Goal: Information Seeking & Learning: Learn about a topic

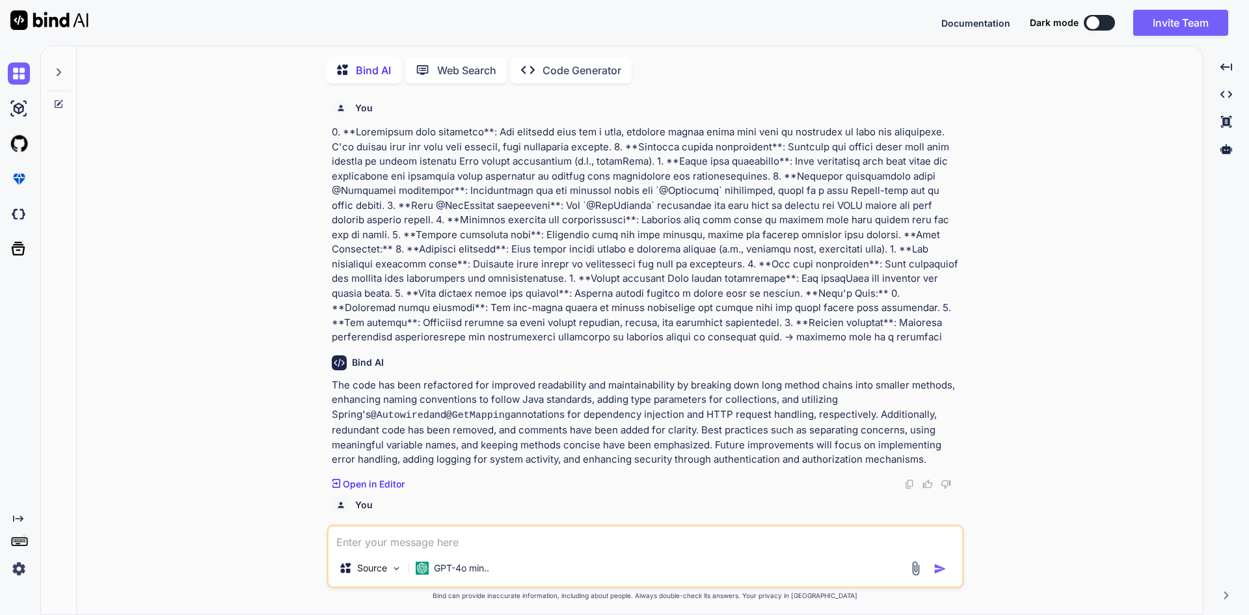
scroll to position [3853, 0]
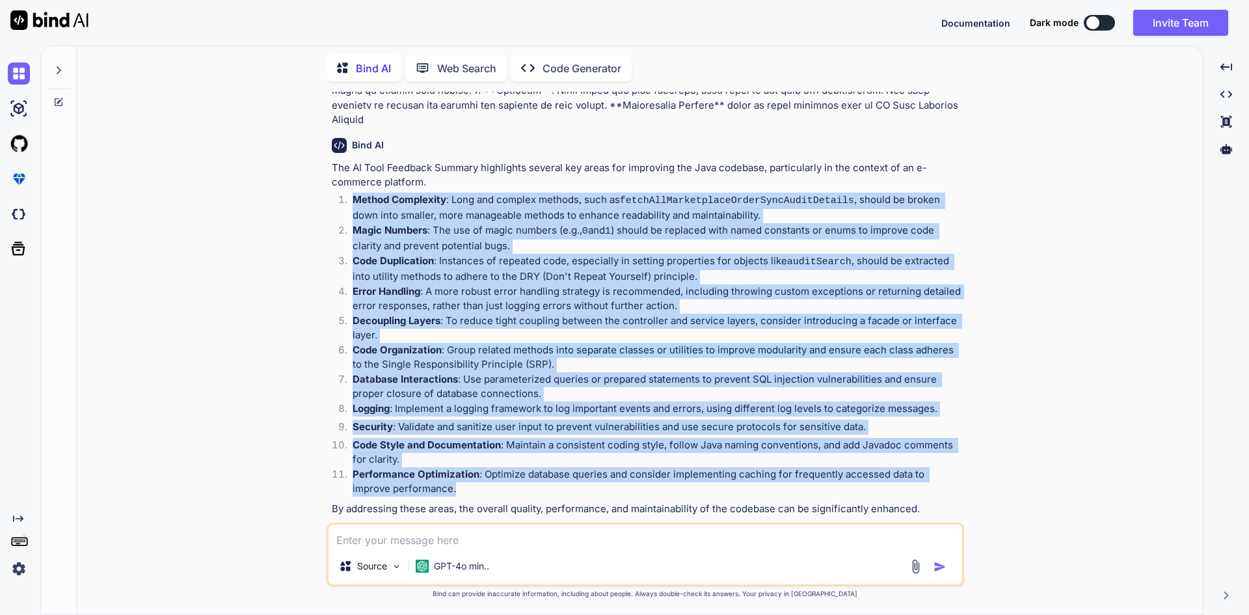
type textarea "x"
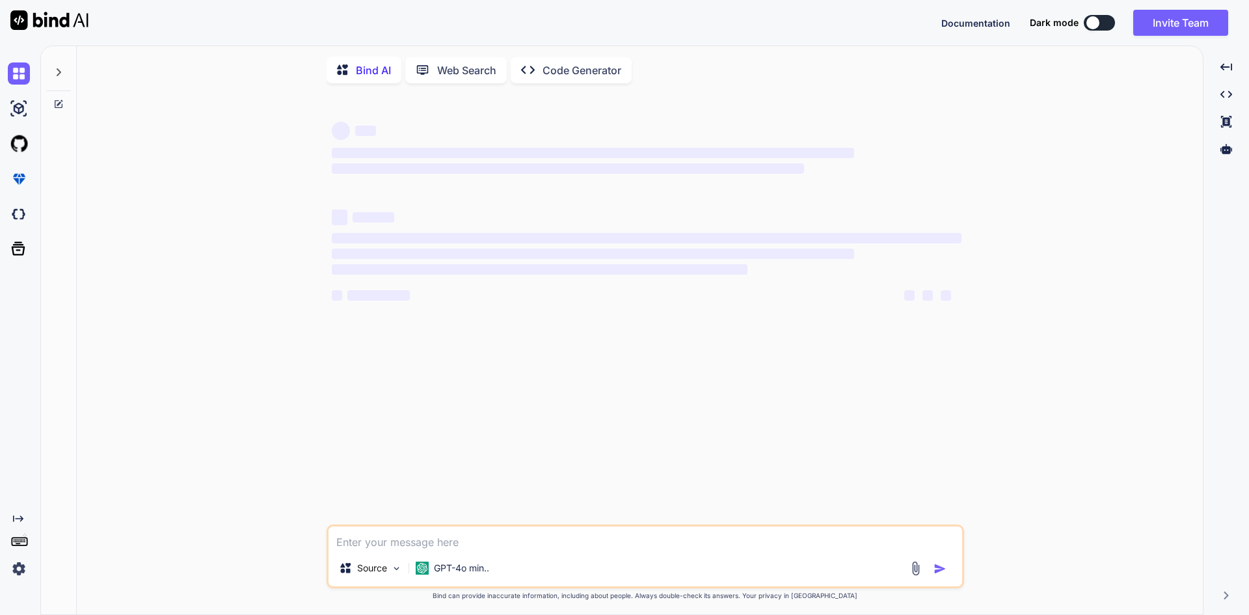
type textarea "x"
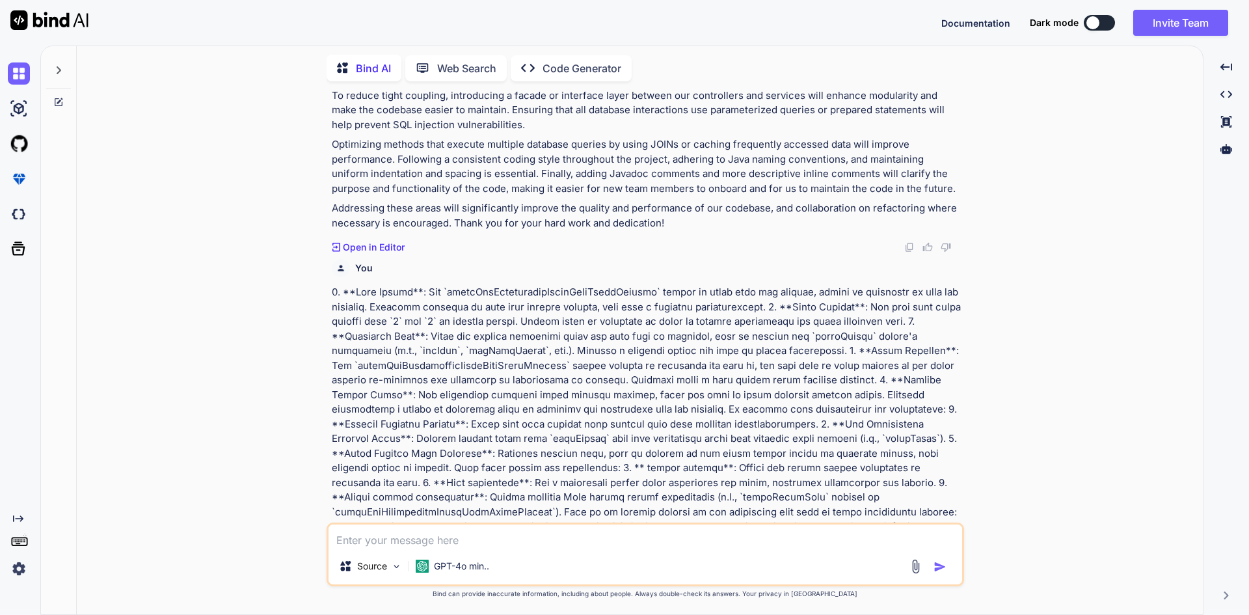
scroll to position [2834, 0]
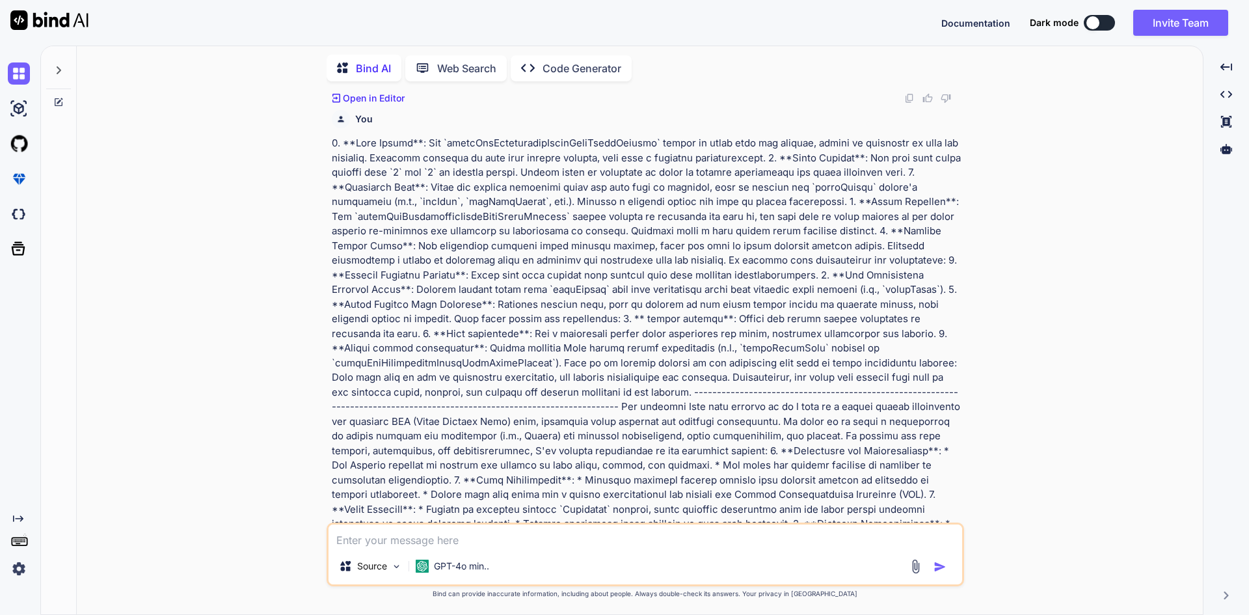
click at [61, 68] on icon at bounding box center [58, 70] width 10 height 10
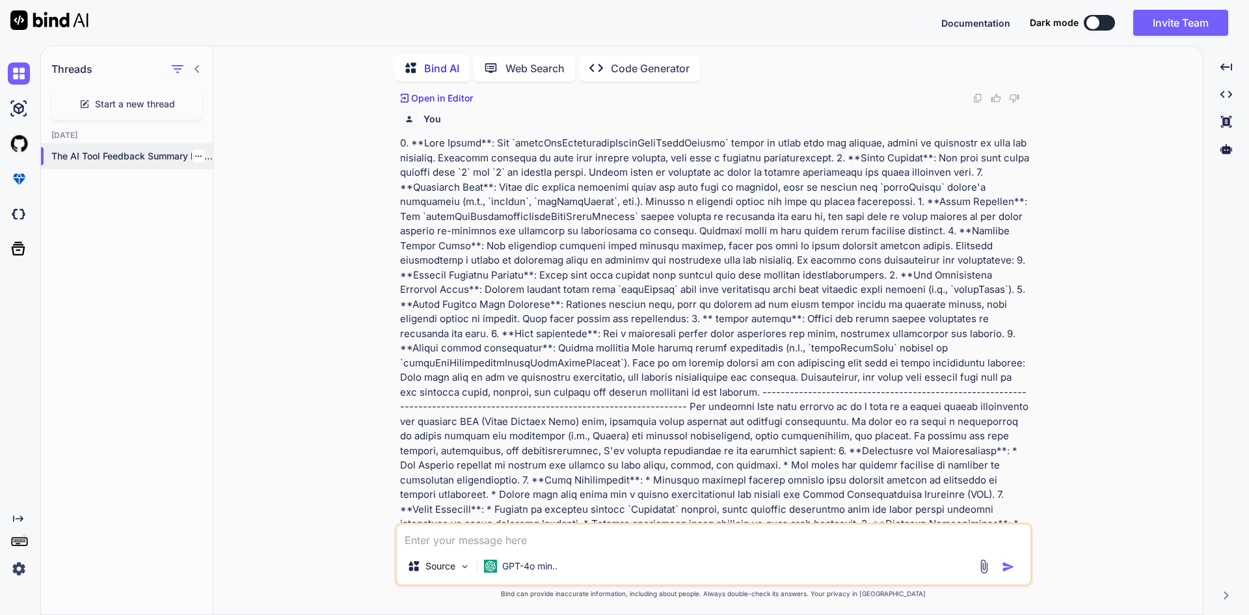
click at [196, 156] on icon "button" at bounding box center [198, 156] width 7 height 1
click at [208, 193] on div "Delete" at bounding box center [254, 205] width 128 height 26
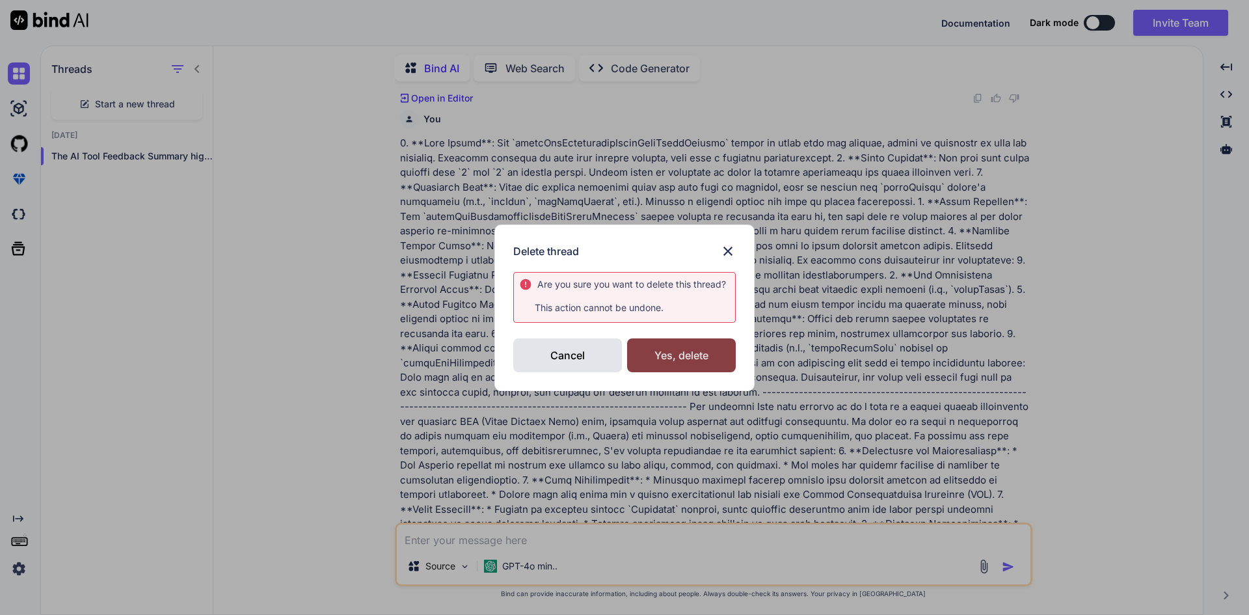
click at [670, 356] on div "Yes, delete" at bounding box center [681, 355] width 109 height 34
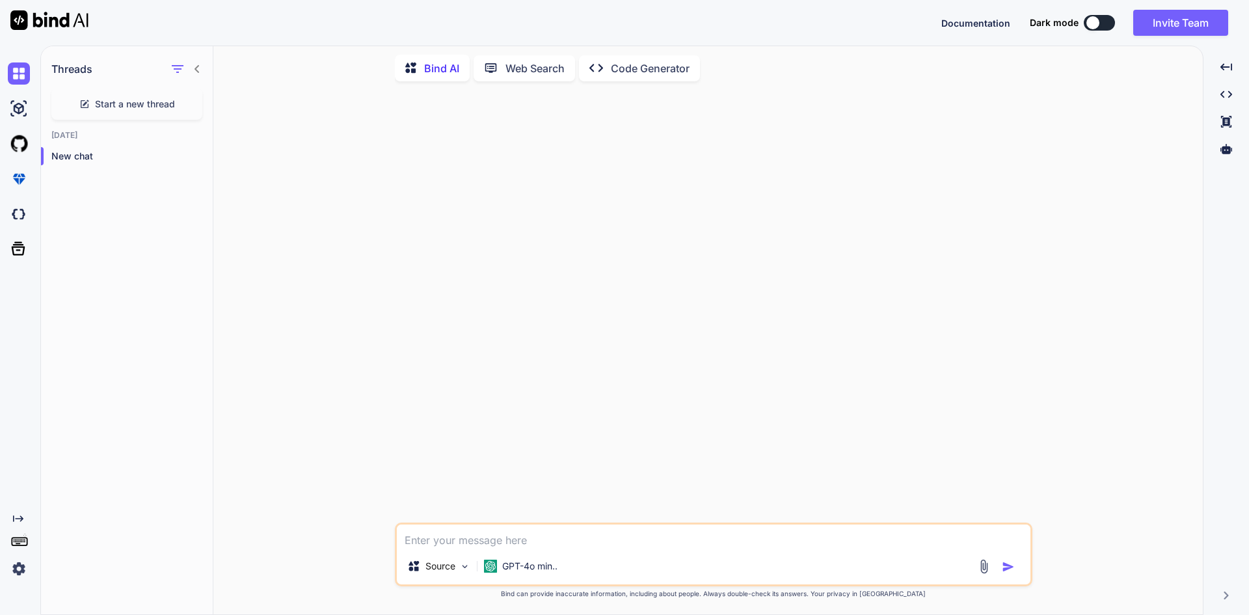
click at [460, 537] on textarea at bounding box center [714, 535] width 634 height 23
paste textarea "String s1 = "abc"; permute(s1, 0, s1.length() - 1); } private static void permu…"
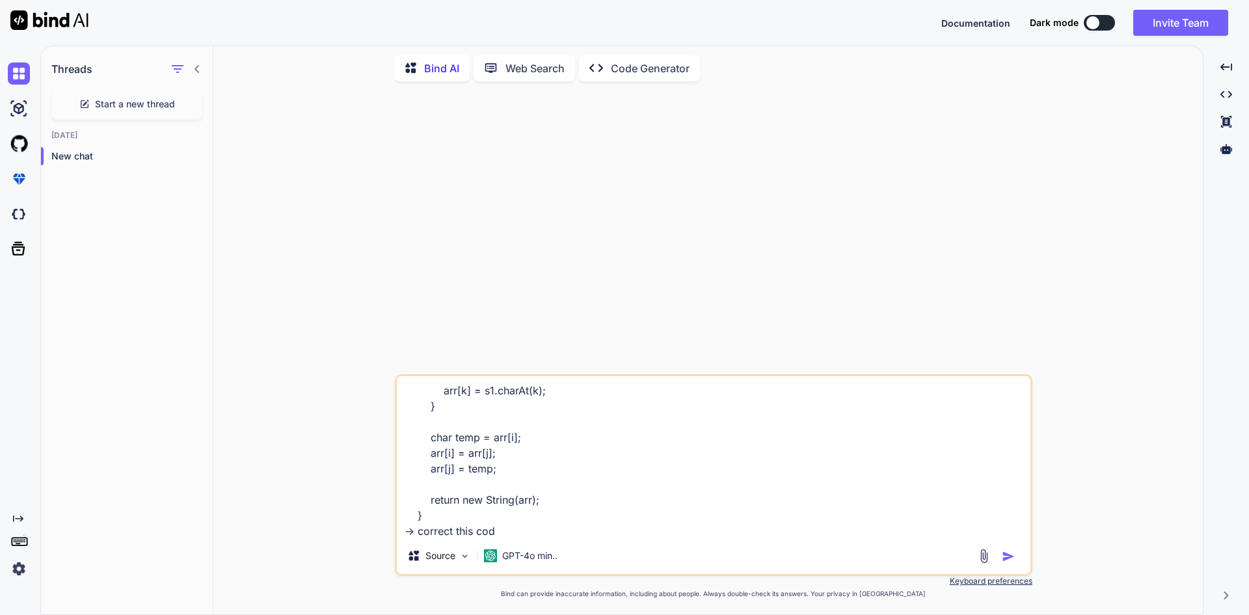
type textarea "String s1 = "abc"; permute(s1, 0, s1.length() - 1); } private static void permu…"
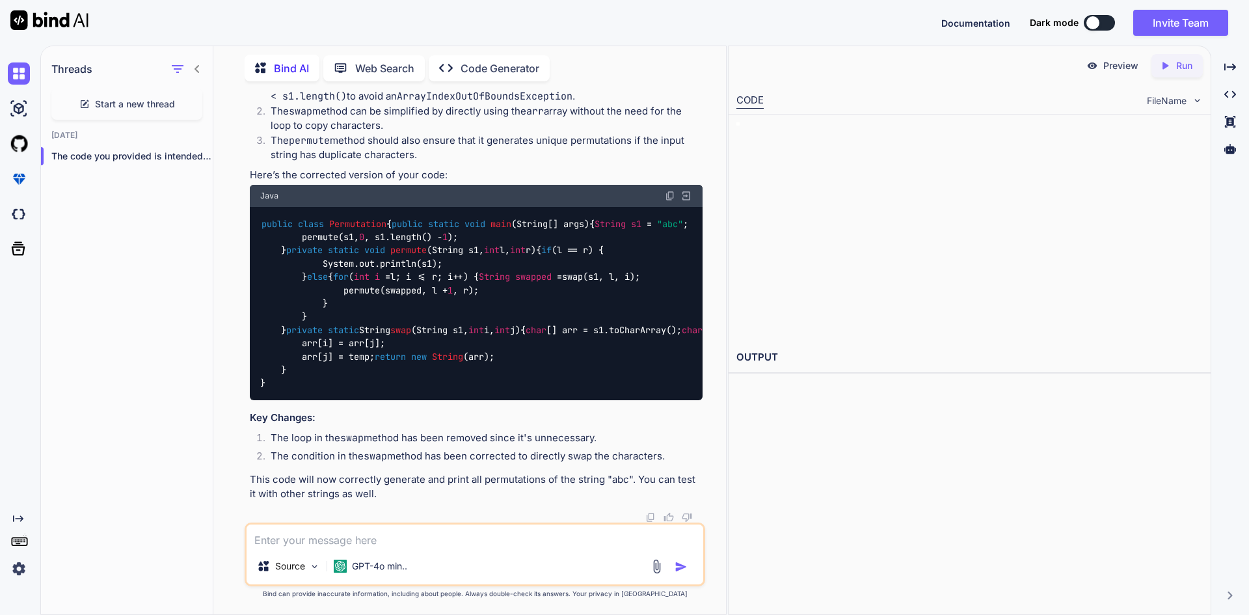
scroll to position [359, 0]
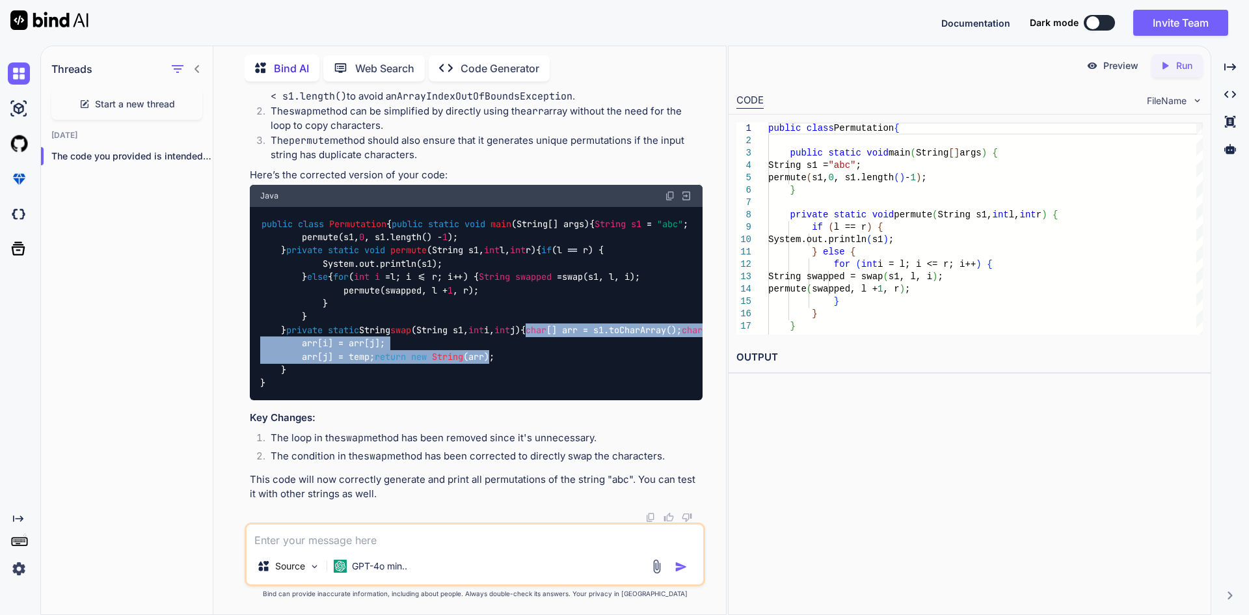
drag, startPoint x: 305, startPoint y: 301, endPoint x: 422, endPoint y: 354, distance: 129.0
click at [422, 354] on code "public class Permutation { public static void main (String[] args) { String s1 …" at bounding box center [517, 303] width 515 height 172
copy code "char [] arr = s1.toCharArray(); char temp = arr[i]; arr[i] = arr[j]; arr[j] = t…"
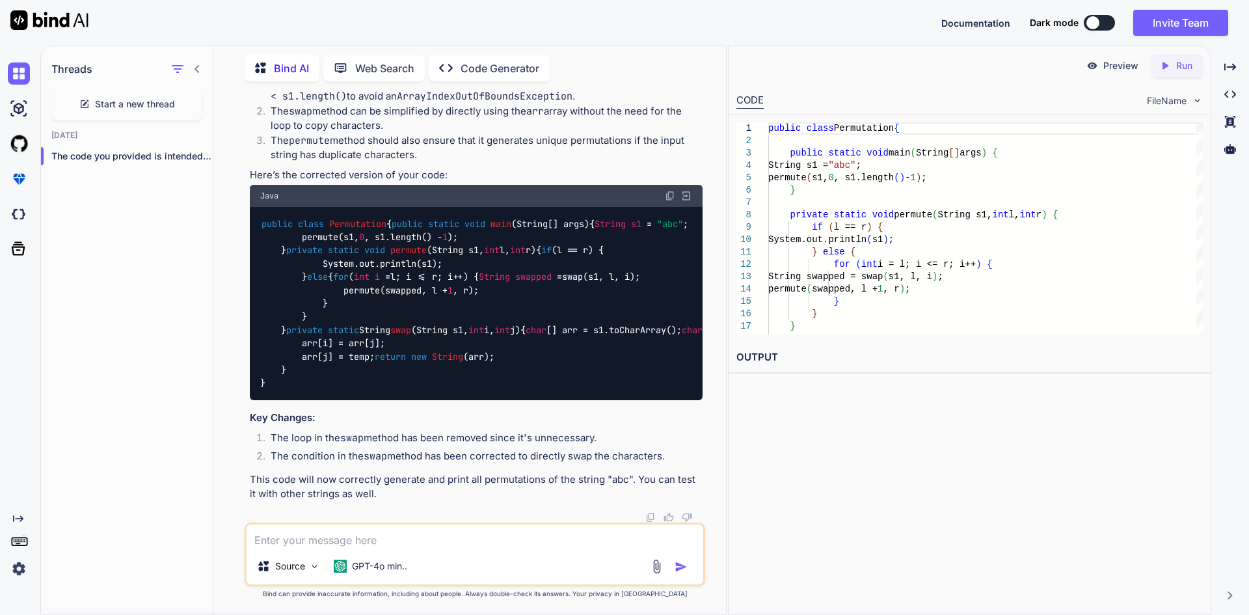
click at [364, 538] on textarea at bounding box center [475, 535] width 457 height 23
type textarea "how to find permutation using above code"
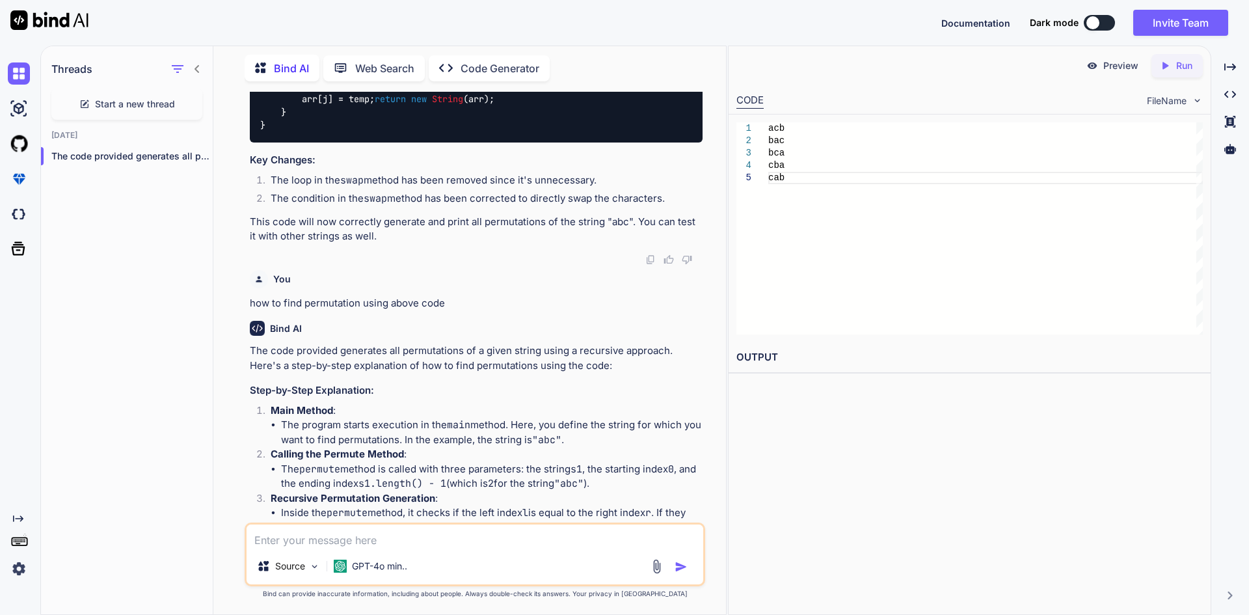
scroll to position [630, 0]
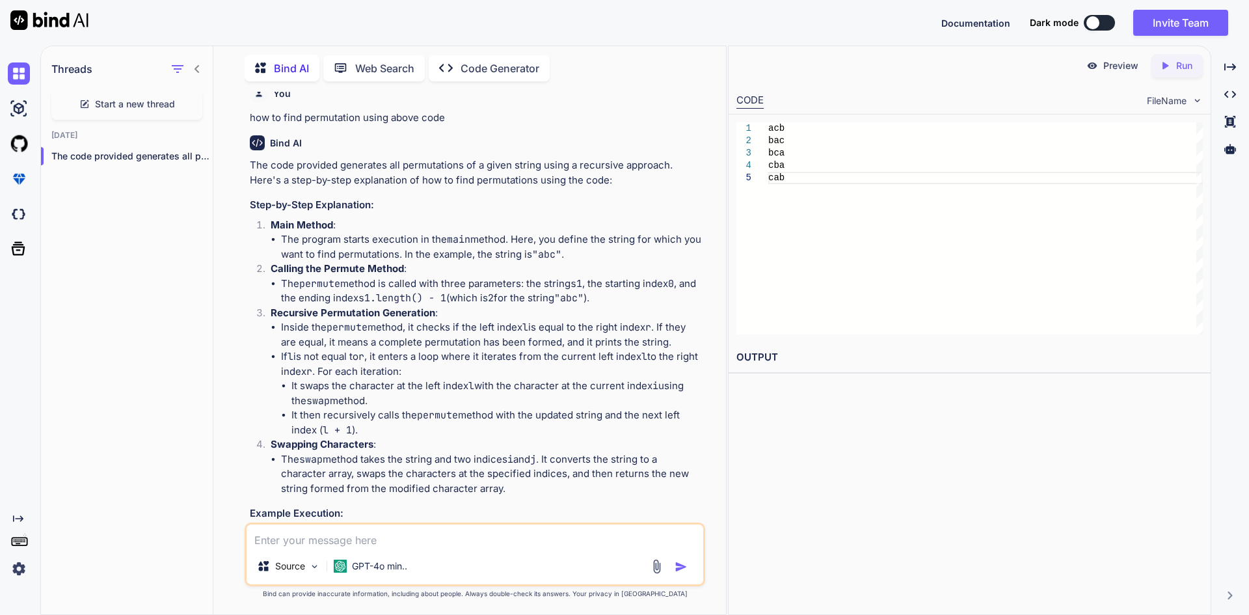
click at [345, 541] on textarea at bounding box center [475, 535] width 457 height 23
paste textarea "private static String reverse(String str) { String[] words = str.split(" "); St…"
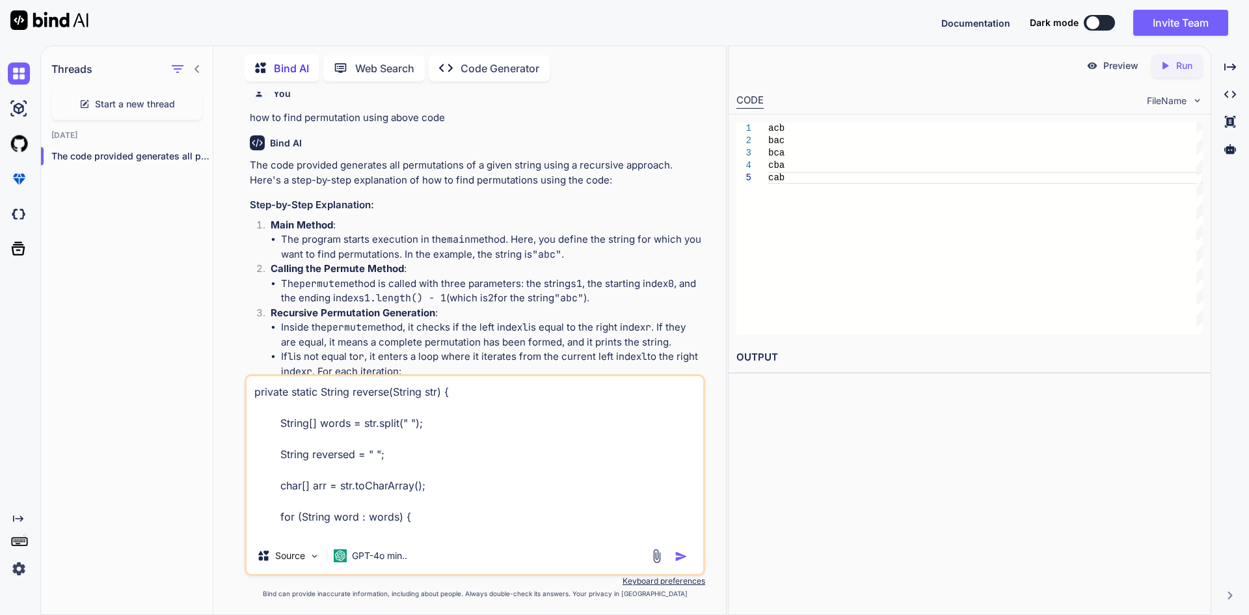
scroll to position [267, 0]
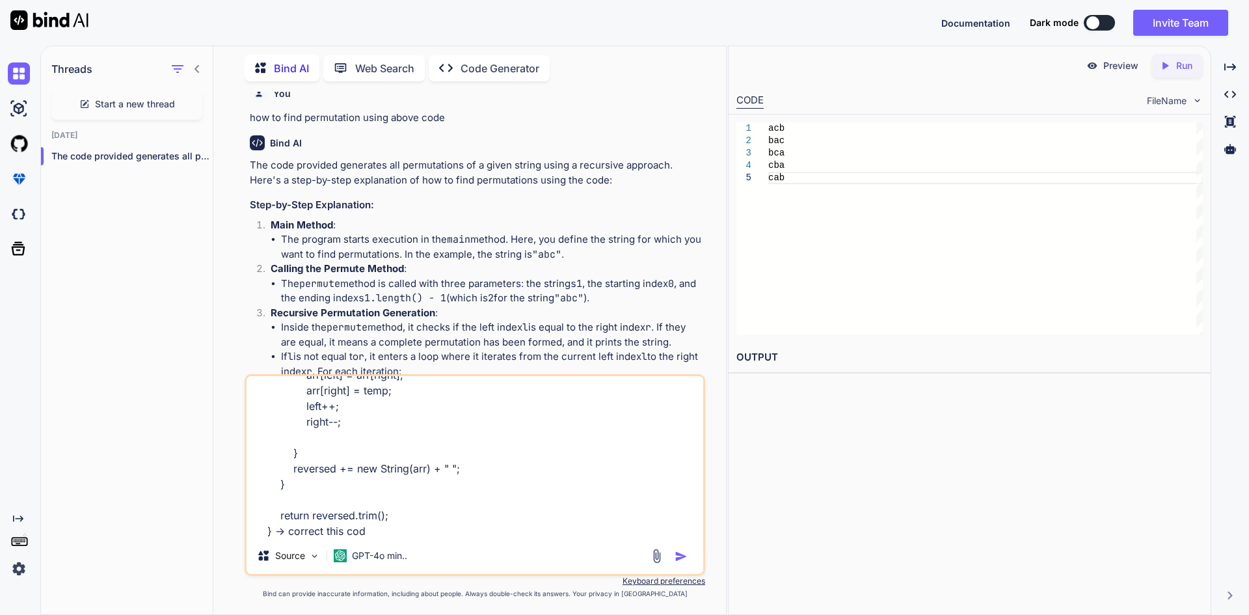
type textarea "private static String reverse(String str) { String[] words = str.split(" "); St…"
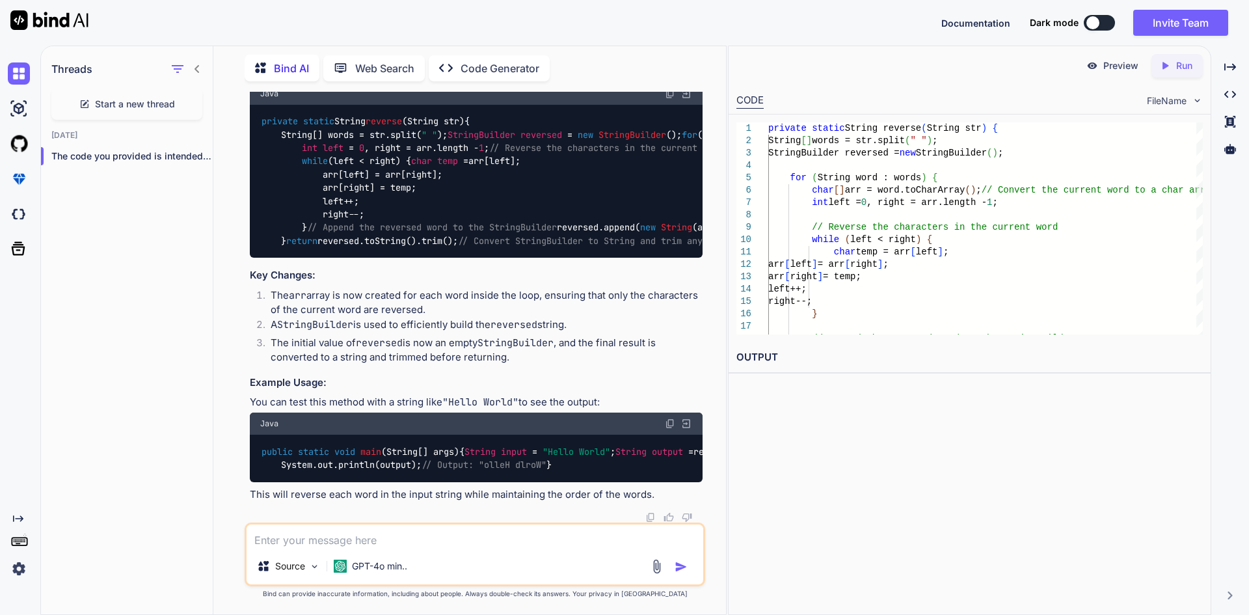
scroll to position [1937, 0]
